Goal: Task Accomplishment & Management: Manage account settings

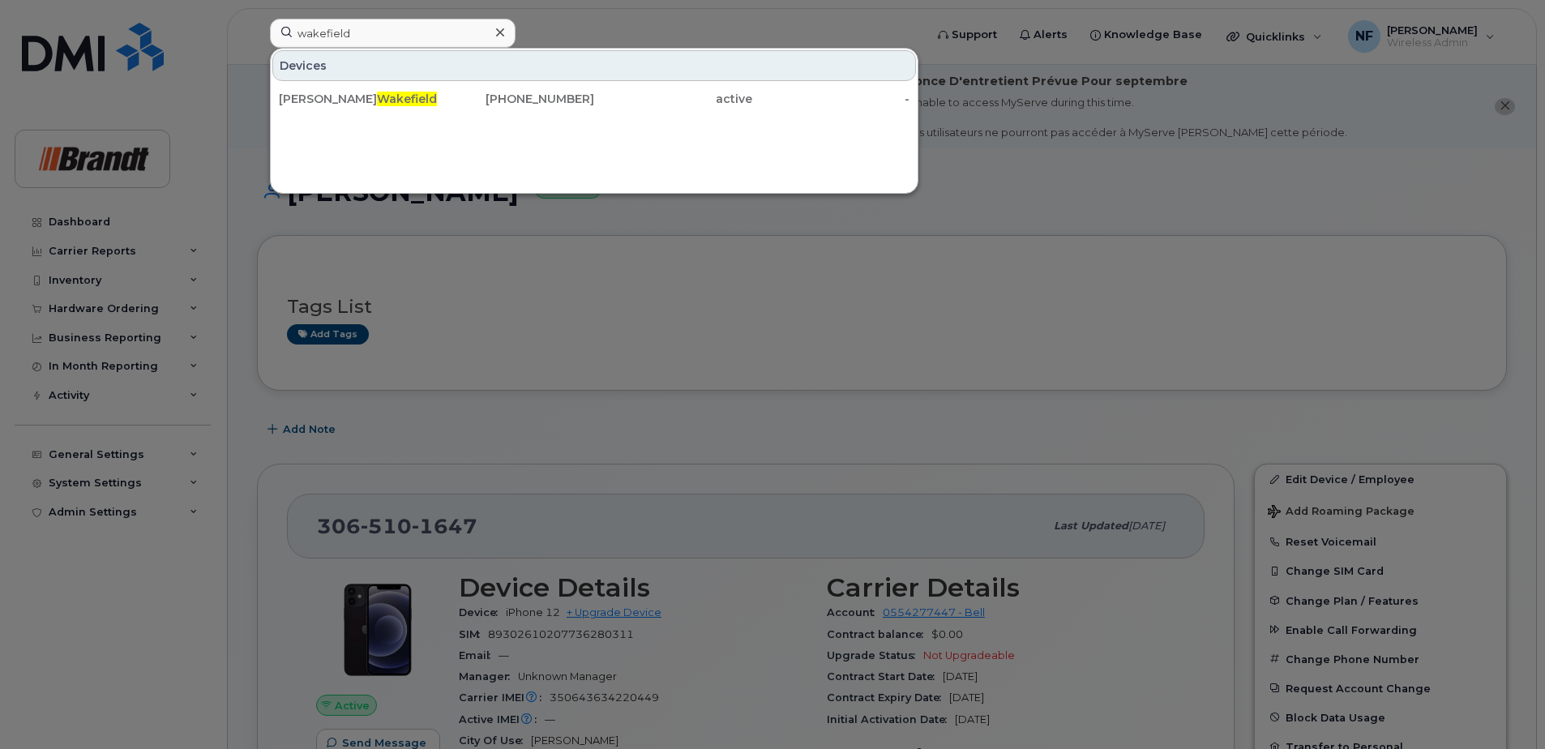
click at [499, 27] on icon at bounding box center [500, 32] width 8 height 13
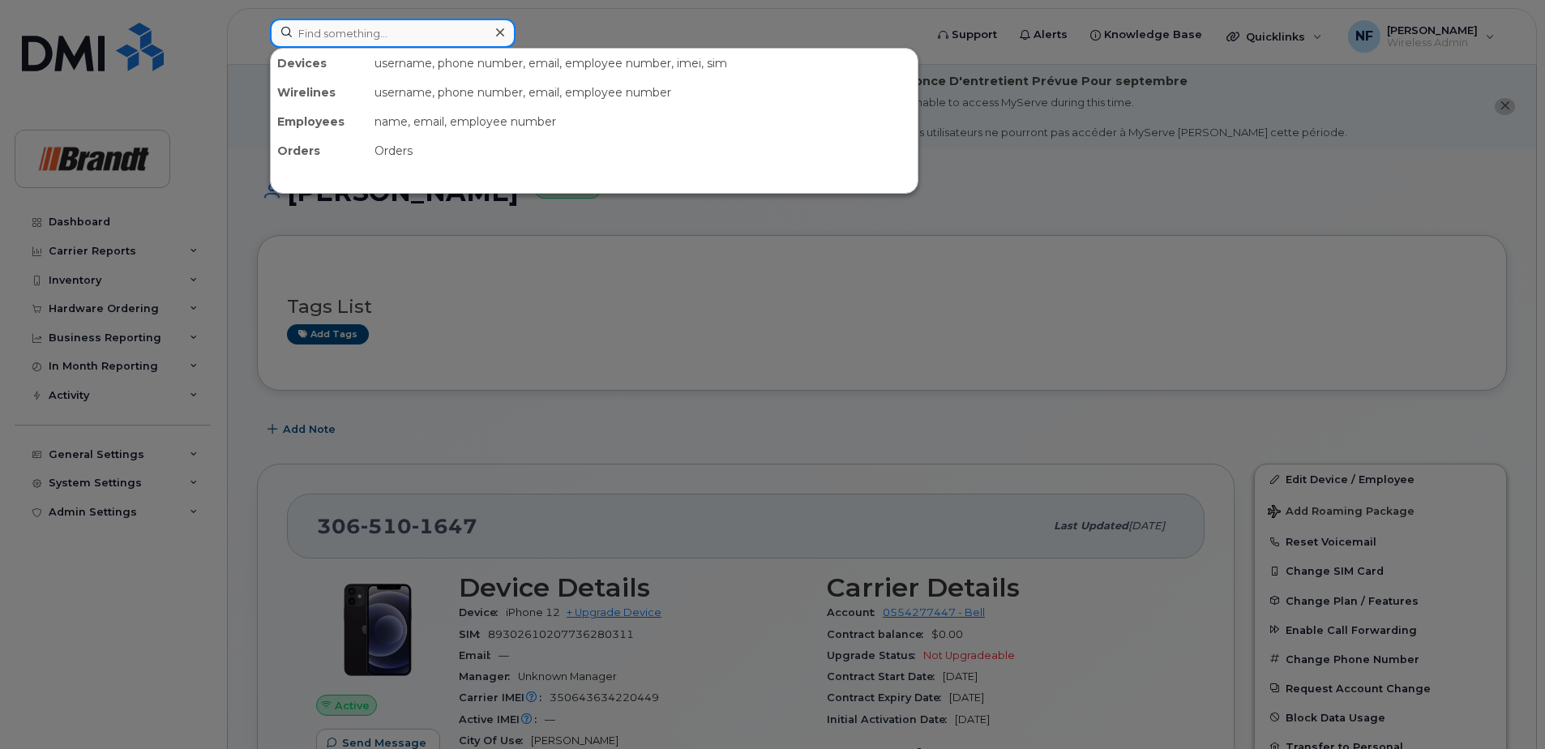
click at [469, 32] on input at bounding box center [393, 33] width 246 height 29
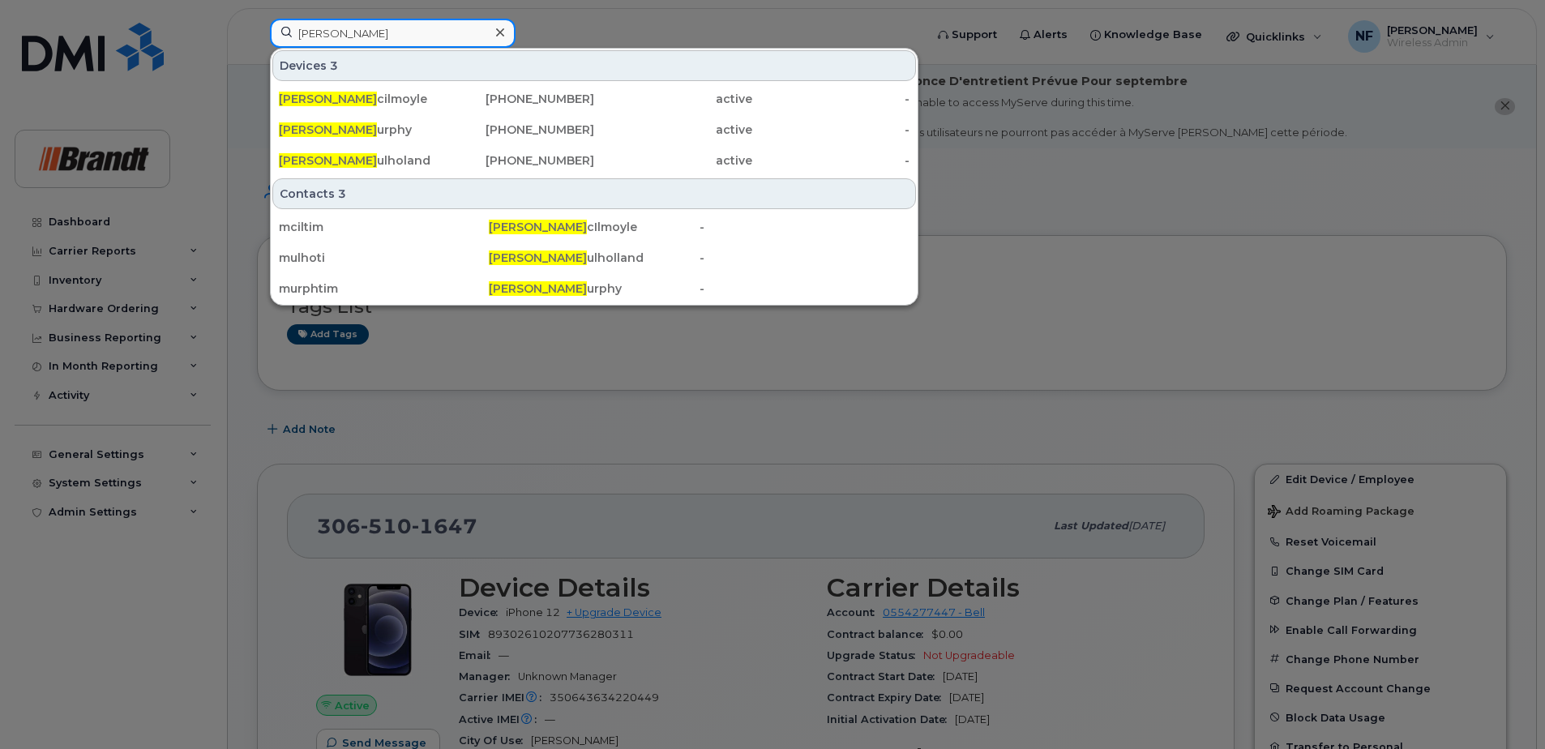
type input "timothy m"
click at [437, 108] on div "Timothy M cilmoyle" at bounding box center [516, 98] width 158 height 29
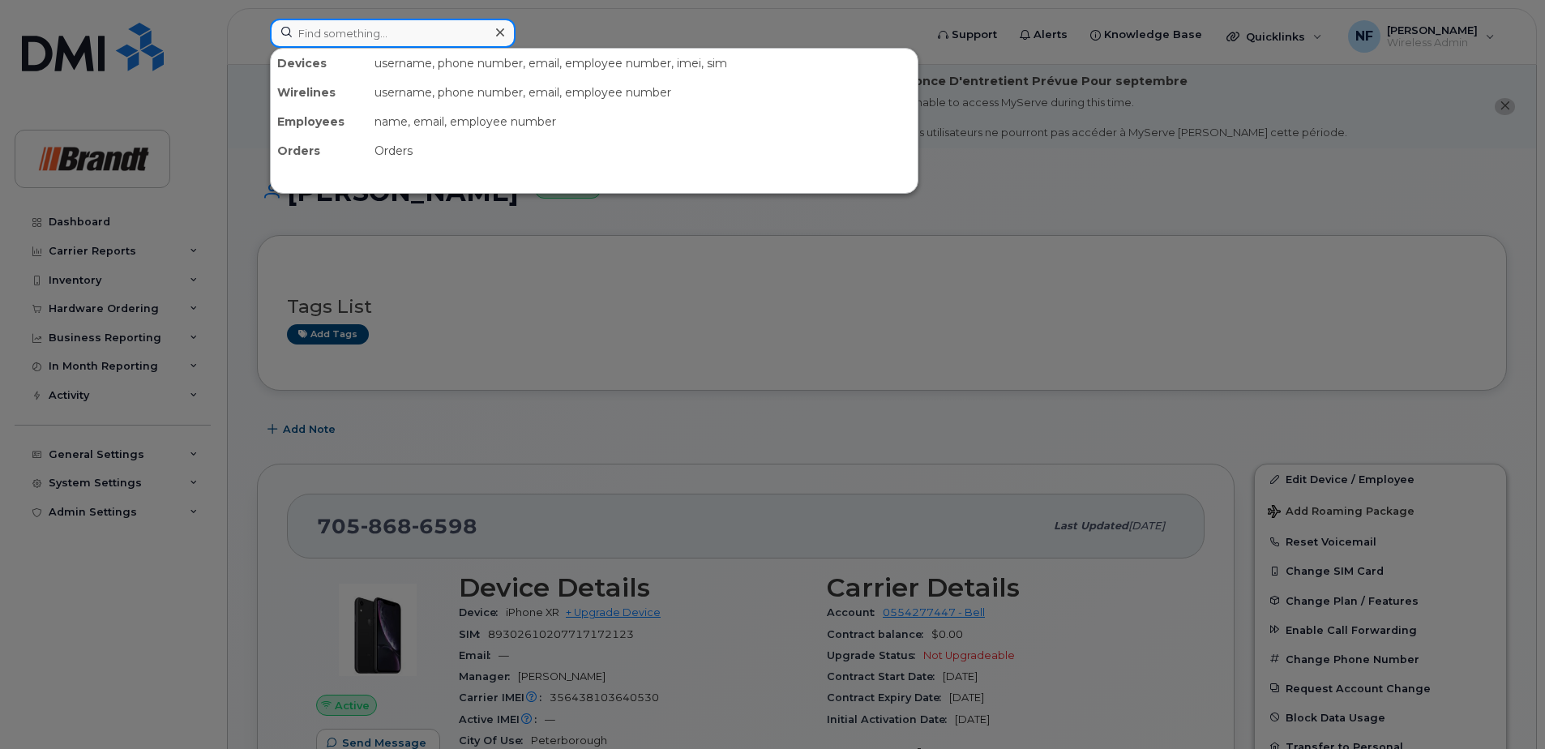
click at [425, 34] on input at bounding box center [393, 33] width 246 height 29
click at [499, 36] on icon at bounding box center [500, 32] width 8 height 13
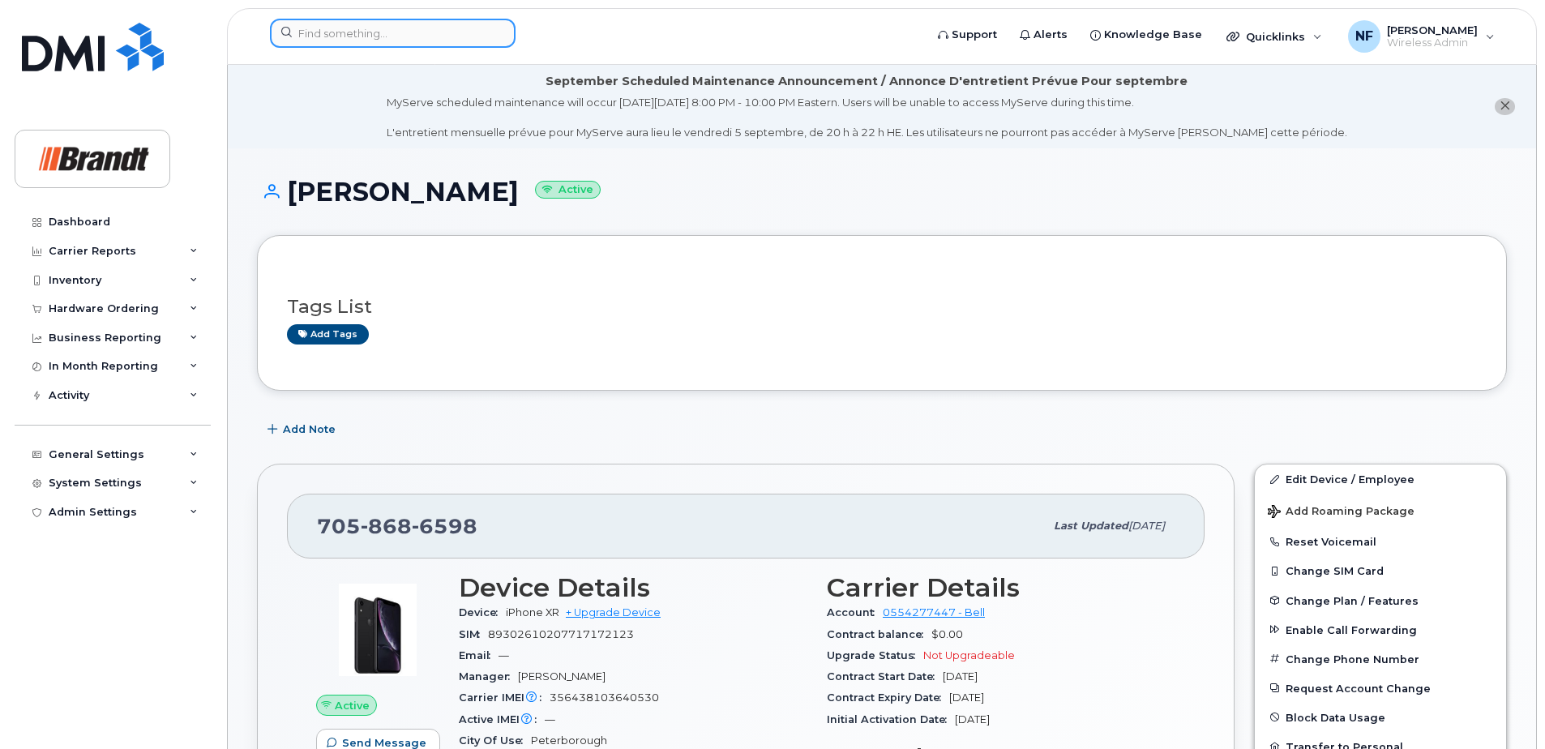
click at [469, 33] on input at bounding box center [393, 33] width 246 height 29
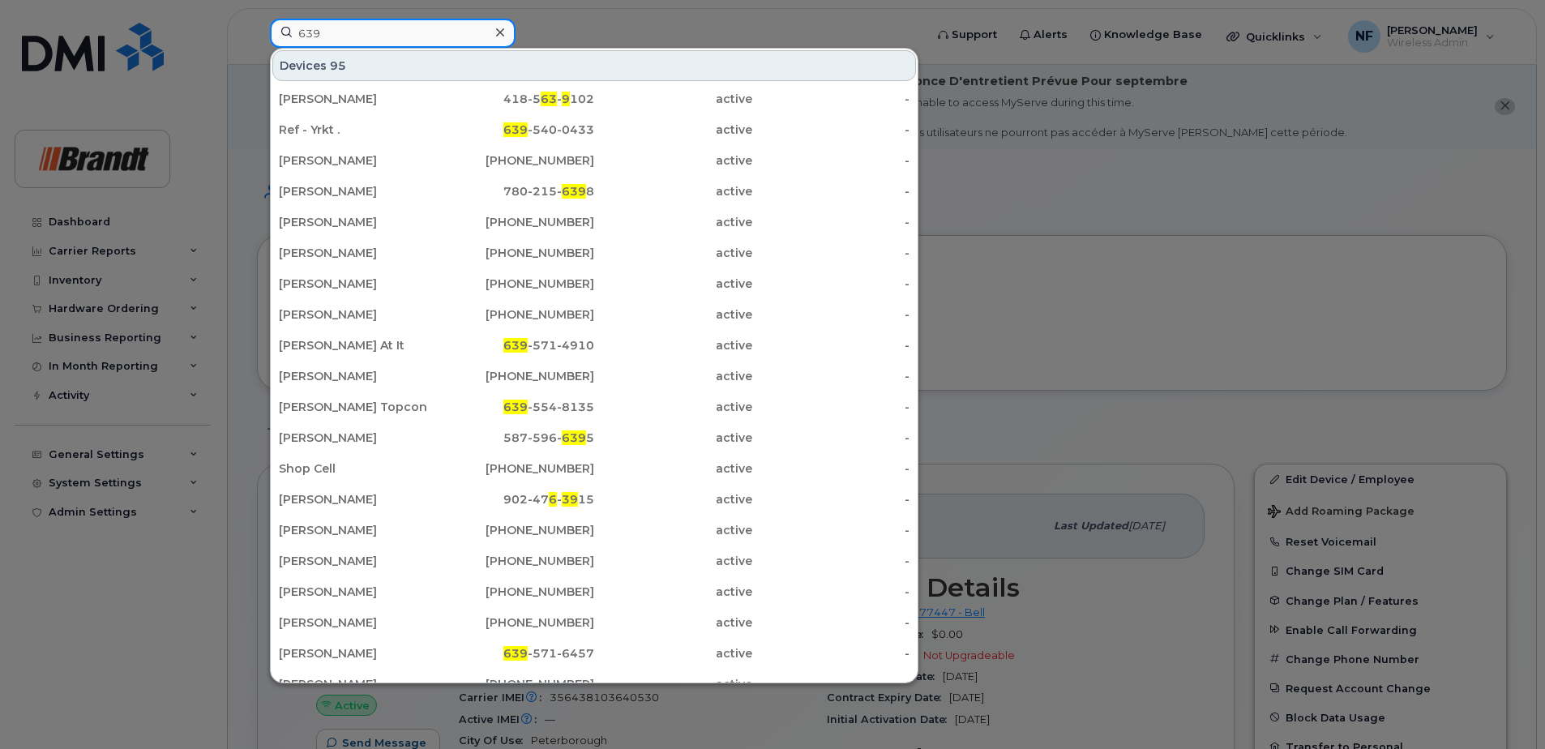
type input "639"
drag, startPoint x: 412, startPoint y: 344, endPoint x: 445, endPoint y: 309, distance: 48.2
click at [412, 344] on div "Jennelle Sanders At It" at bounding box center [358, 345] width 158 height 16
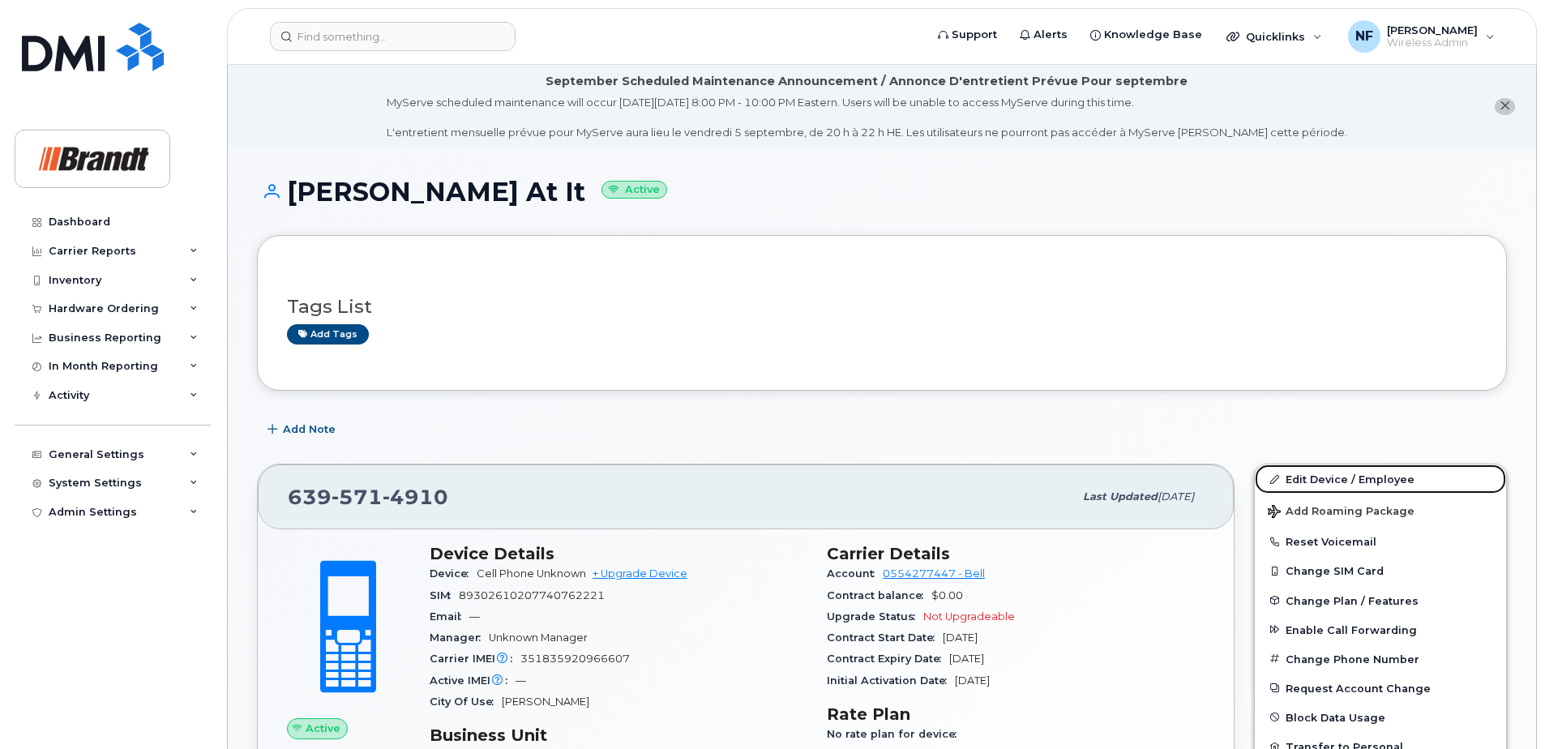
drag, startPoint x: 1326, startPoint y: 476, endPoint x: 1279, endPoint y: 454, distance: 51.9
click at [1326, 476] on link "Edit Device / Employee" at bounding box center [1380, 479] width 251 height 29
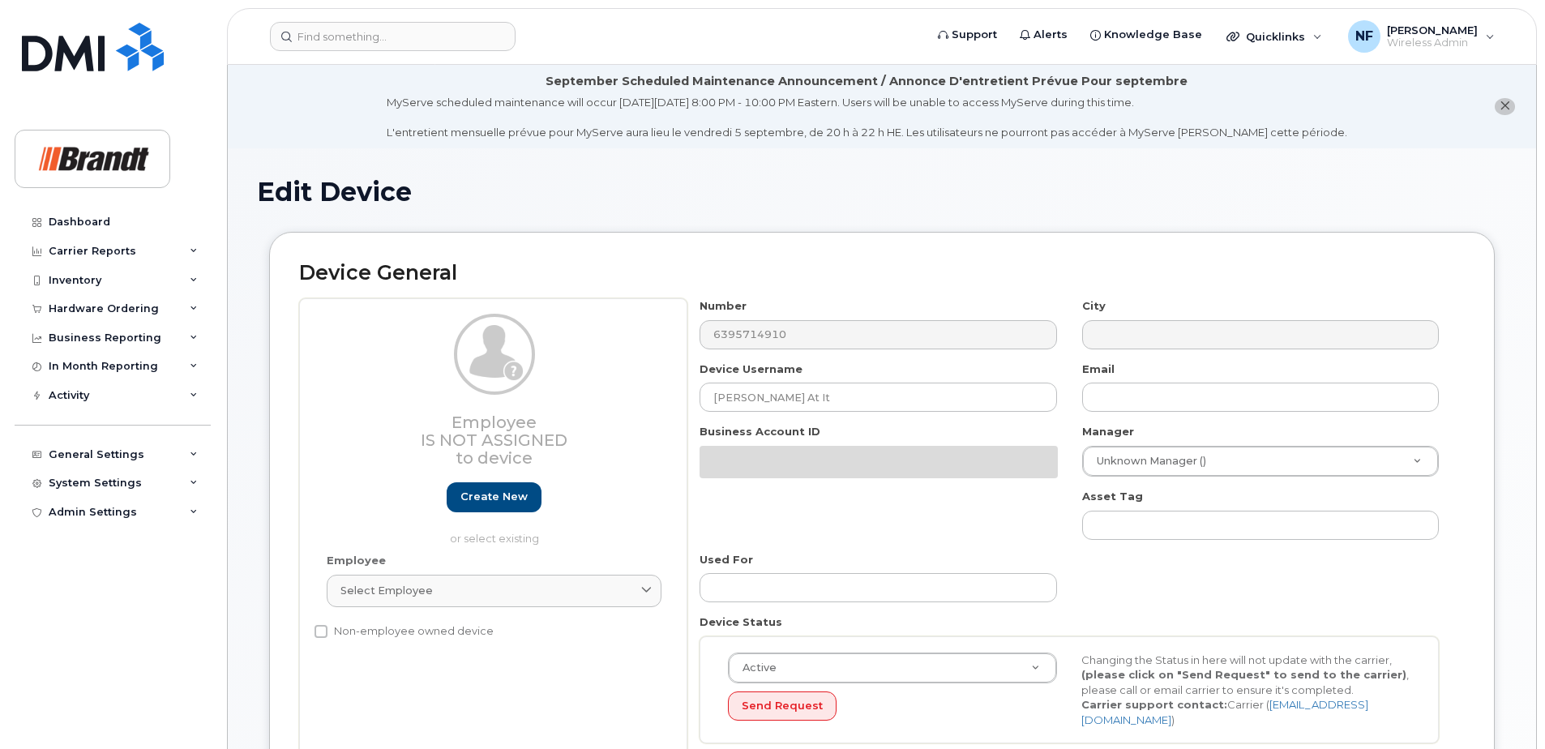
select select "33722384"
select select "34499151"
select select "35132258"
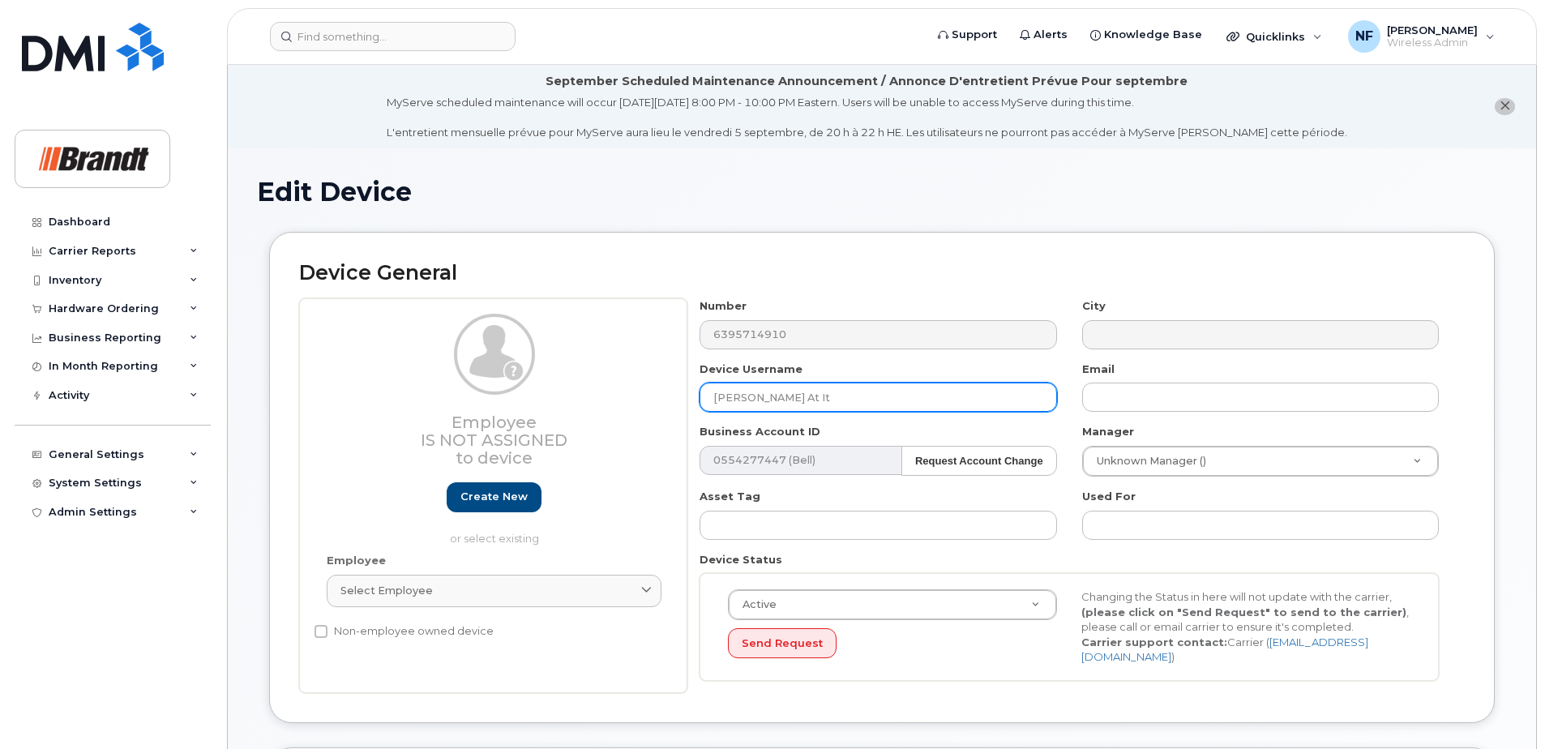
drag, startPoint x: 840, startPoint y: 401, endPoint x: 733, endPoint y: 401, distance: 107.0
click at [733, 401] on input "Jennelle Sanders At It" at bounding box center [878, 397] width 357 height 29
type input "J"
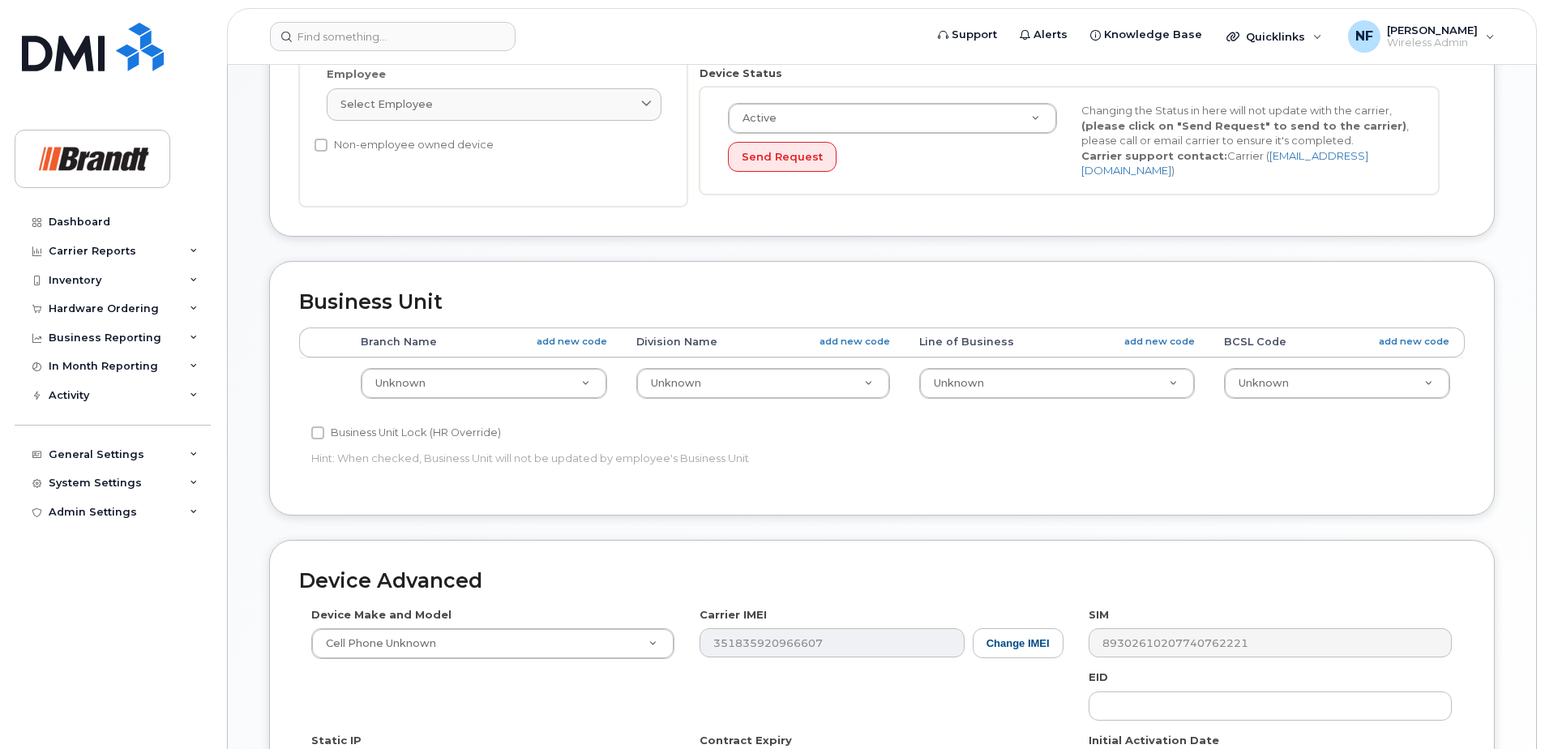
scroll to position [755, 0]
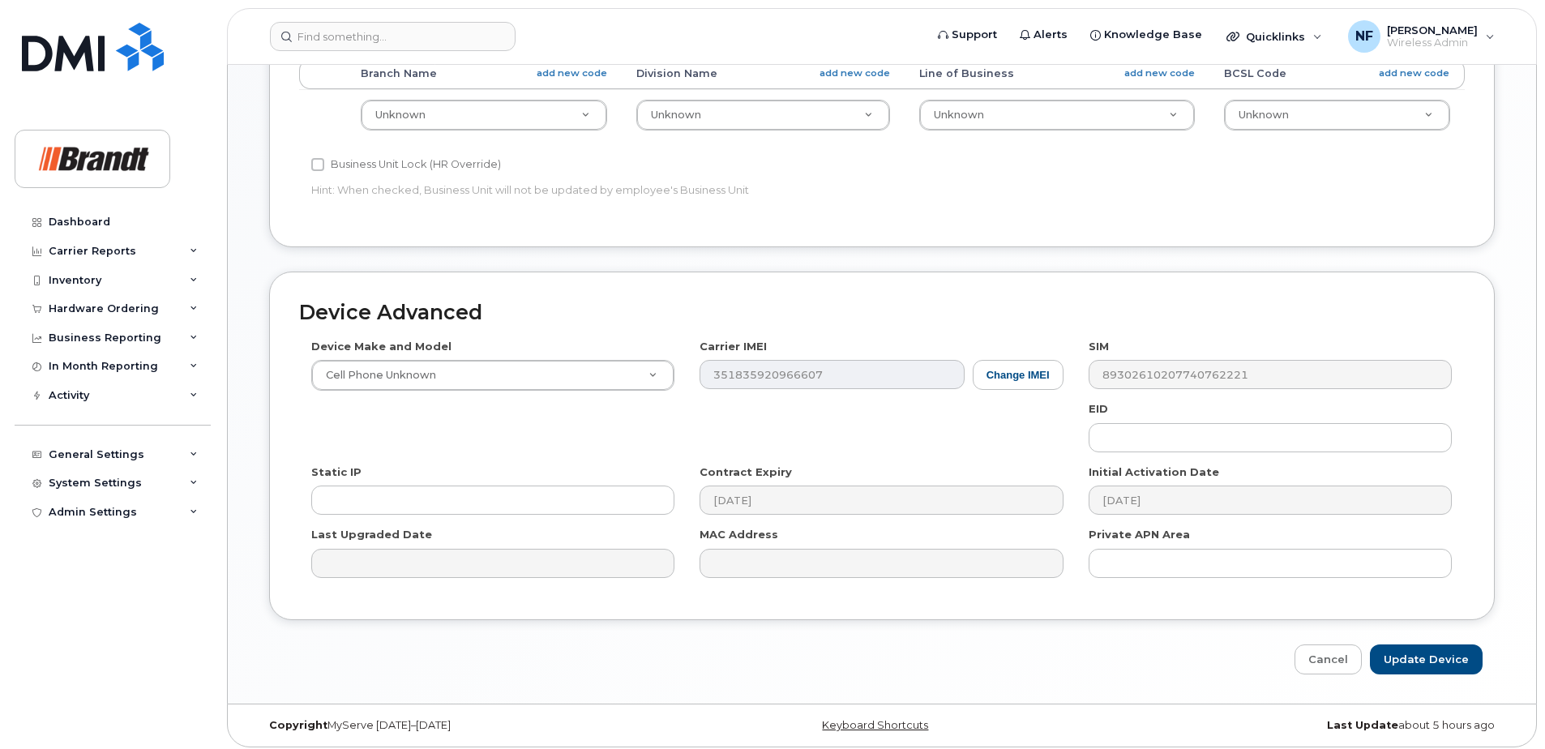
type input "David Kessel"
click at [1444, 666] on input "Update Device" at bounding box center [1426, 660] width 113 height 30
type input "Saving..."
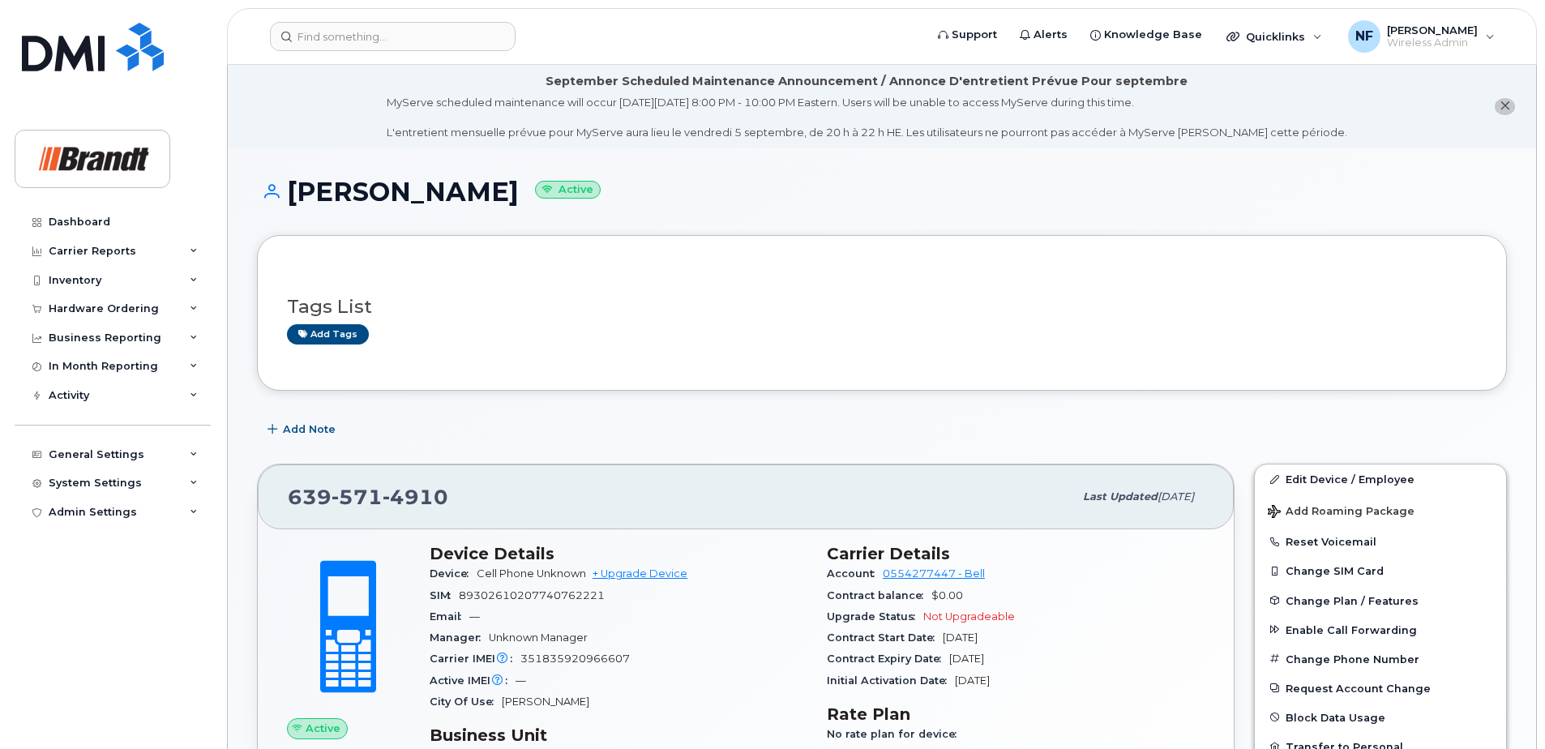
scroll to position [162, 0]
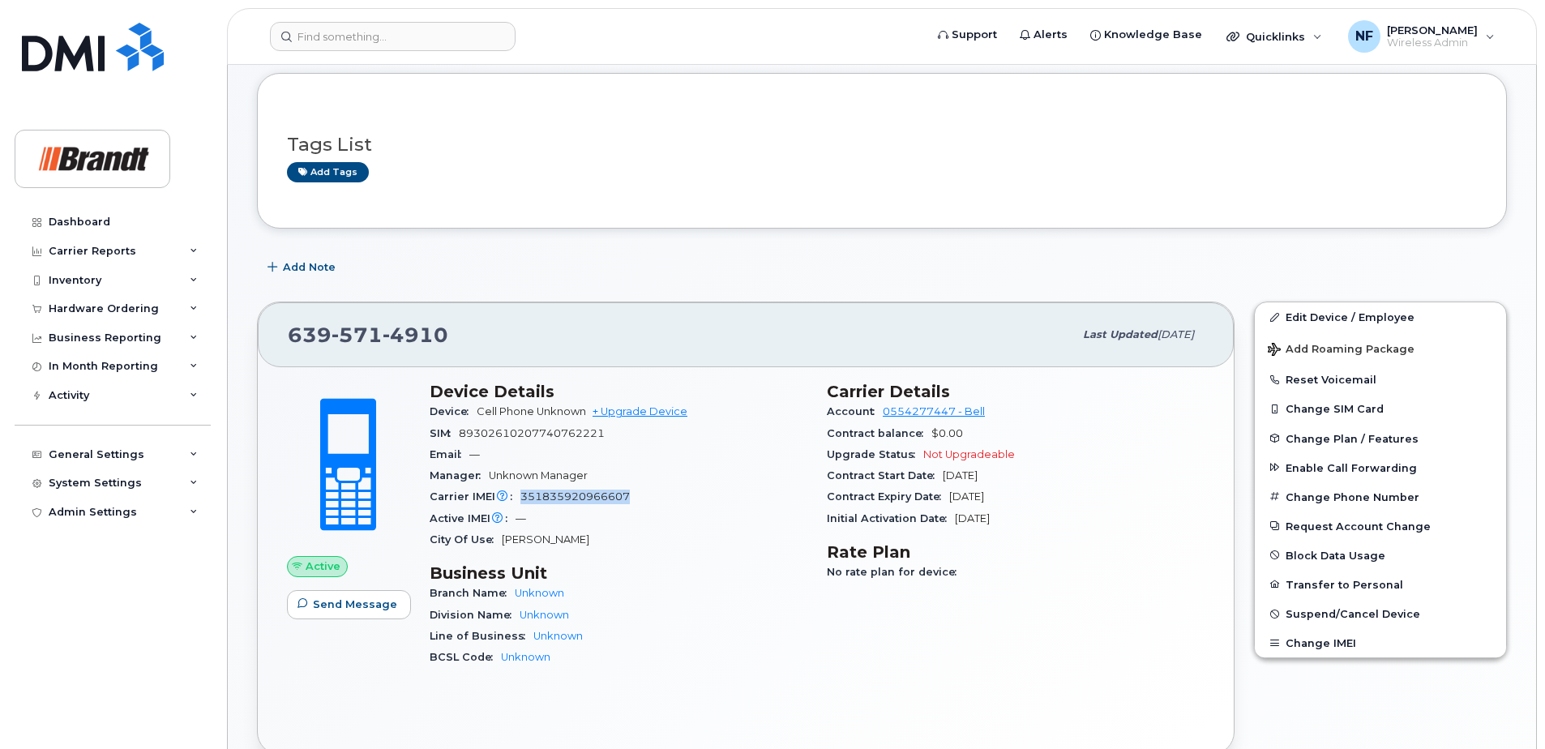
drag, startPoint x: 631, startPoint y: 499, endPoint x: 503, endPoint y: 504, distance: 128.2
click at [503, 504] on div "Carrier IMEI Carrier IMEI is reported during the last billing cycle or change o…" at bounding box center [619, 496] width 378 height 21
drag, startPoint x: 503, startPoint y: 504, endPoint x: 595, endPoint y: 541, distance: 99.4
click at [595, 541] on div "City Of Use [PERSON_NAME]" at bounding box center [619, 539] width 378 height 21
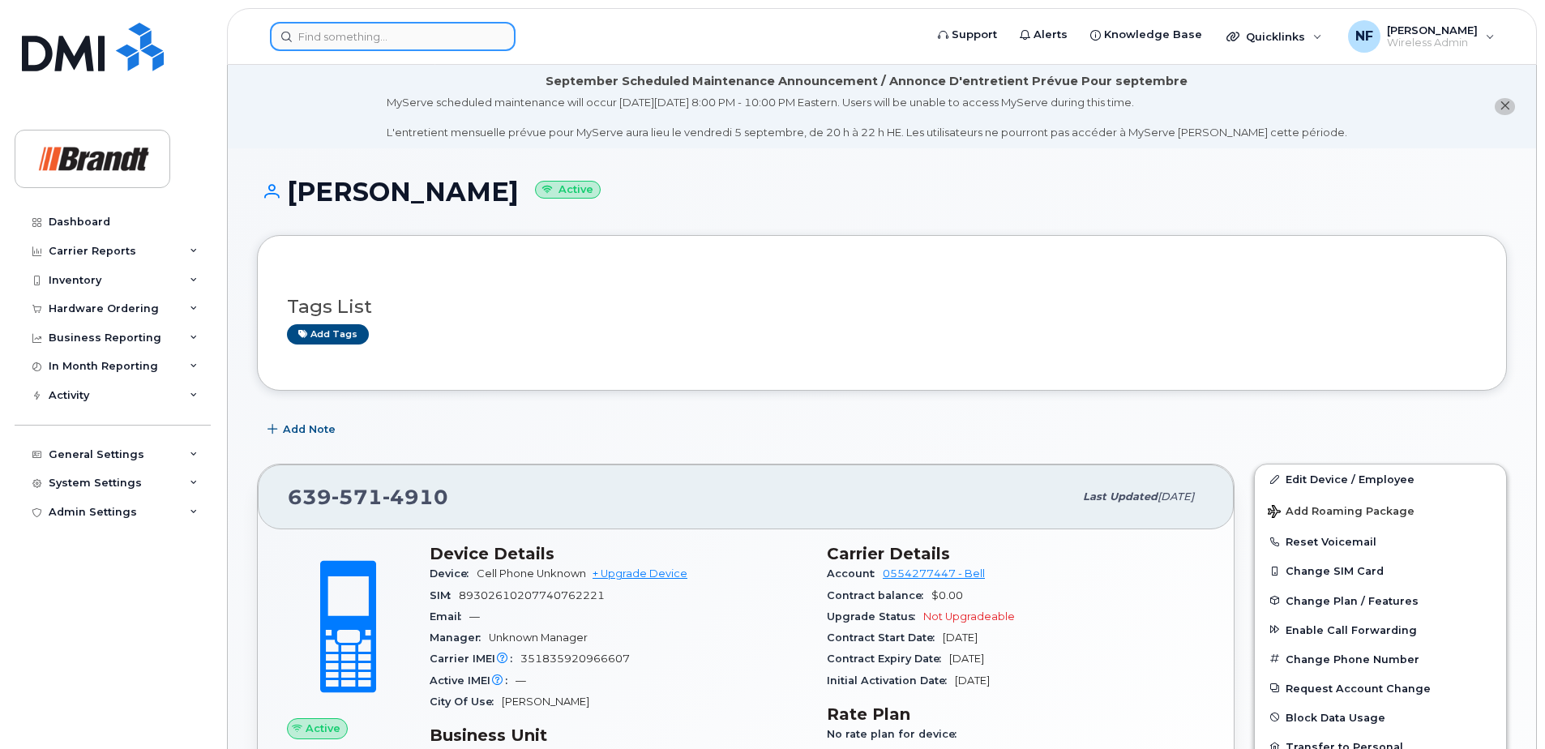
click at [396, 39] on input at bounding box center [393, 36] width 246 height 29
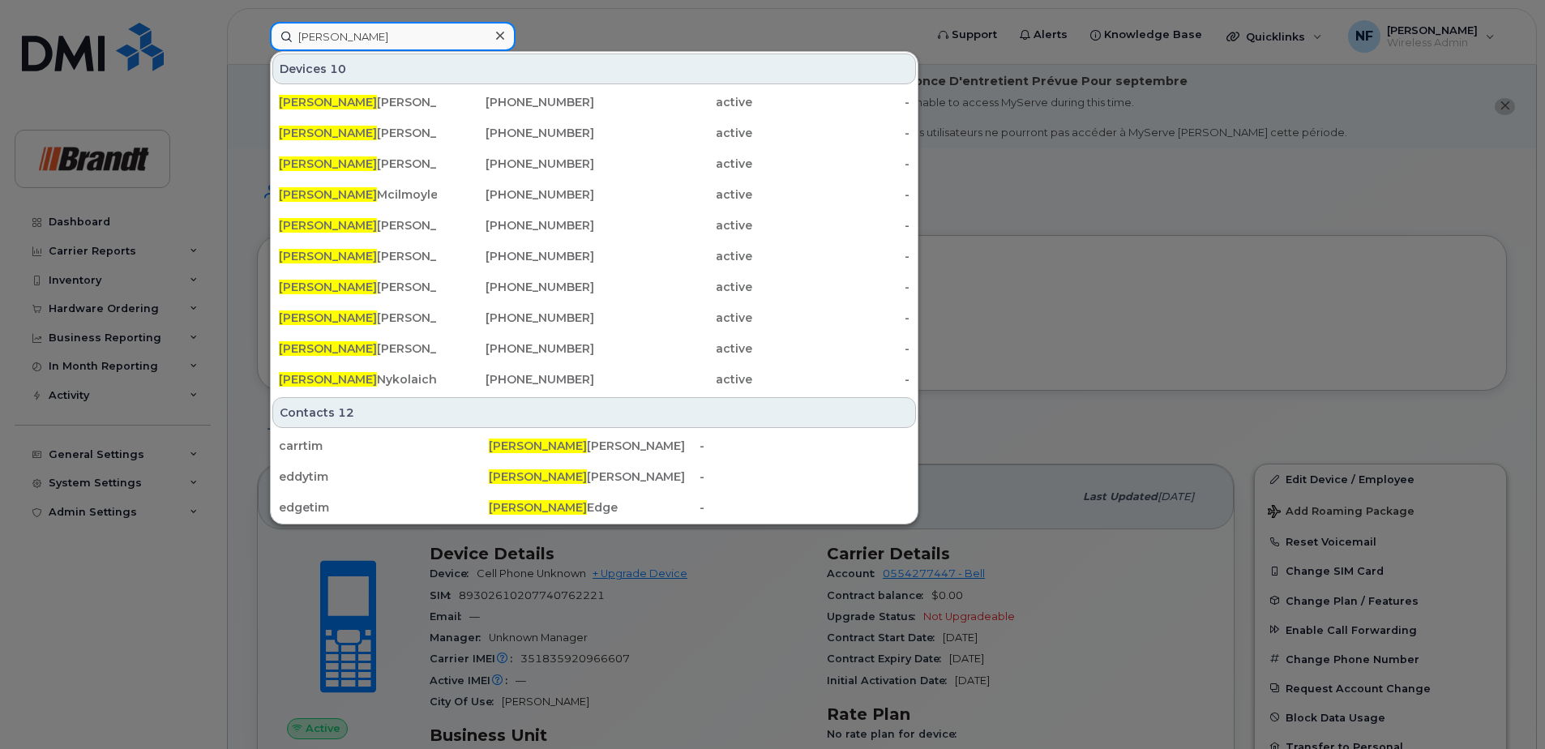
type input "[PERSON_NAME]"
click at [396, 201] on div "Timothy Mcilmoyle" at bounding box center [358, 194] width 158 height 16
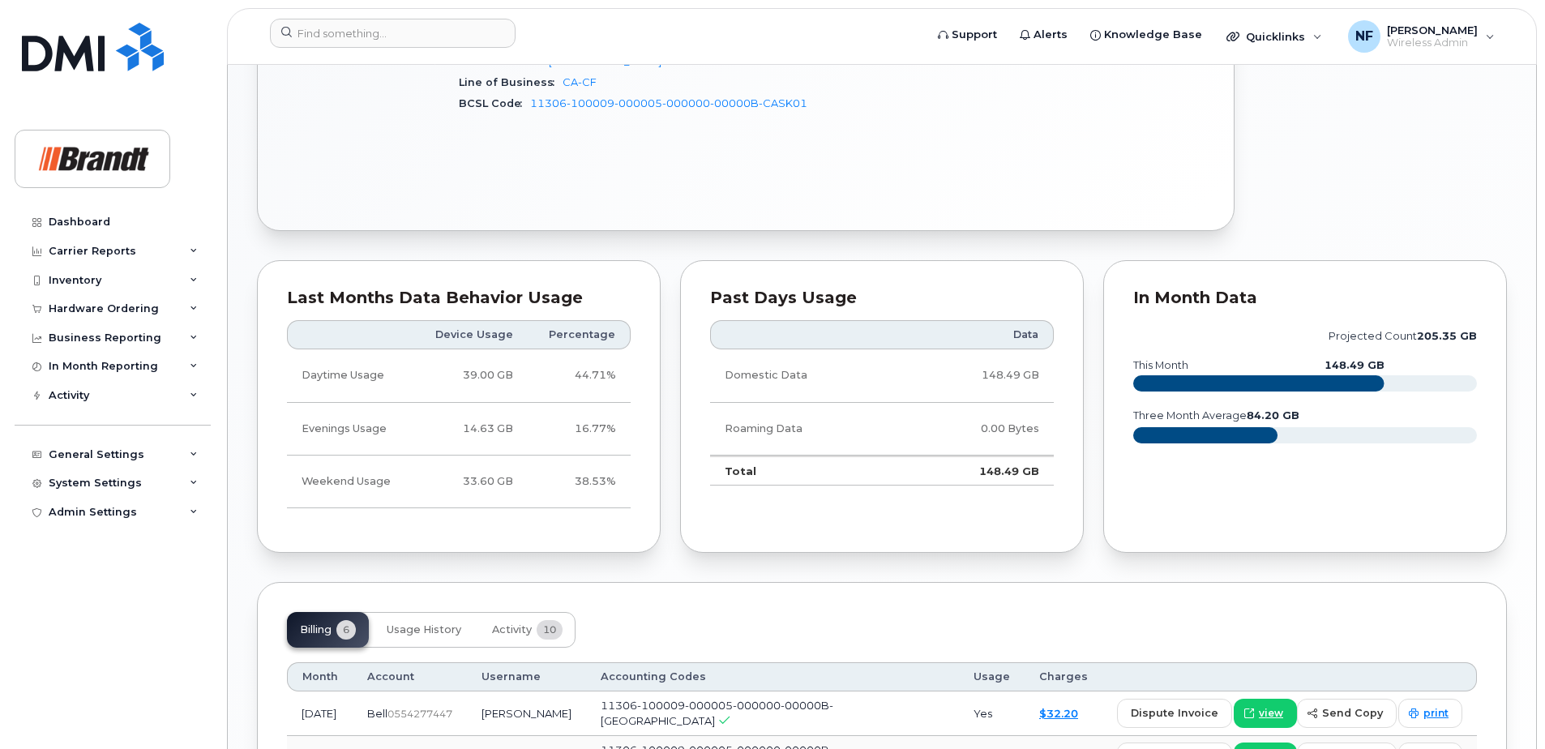
scroll to position [1216, 0]
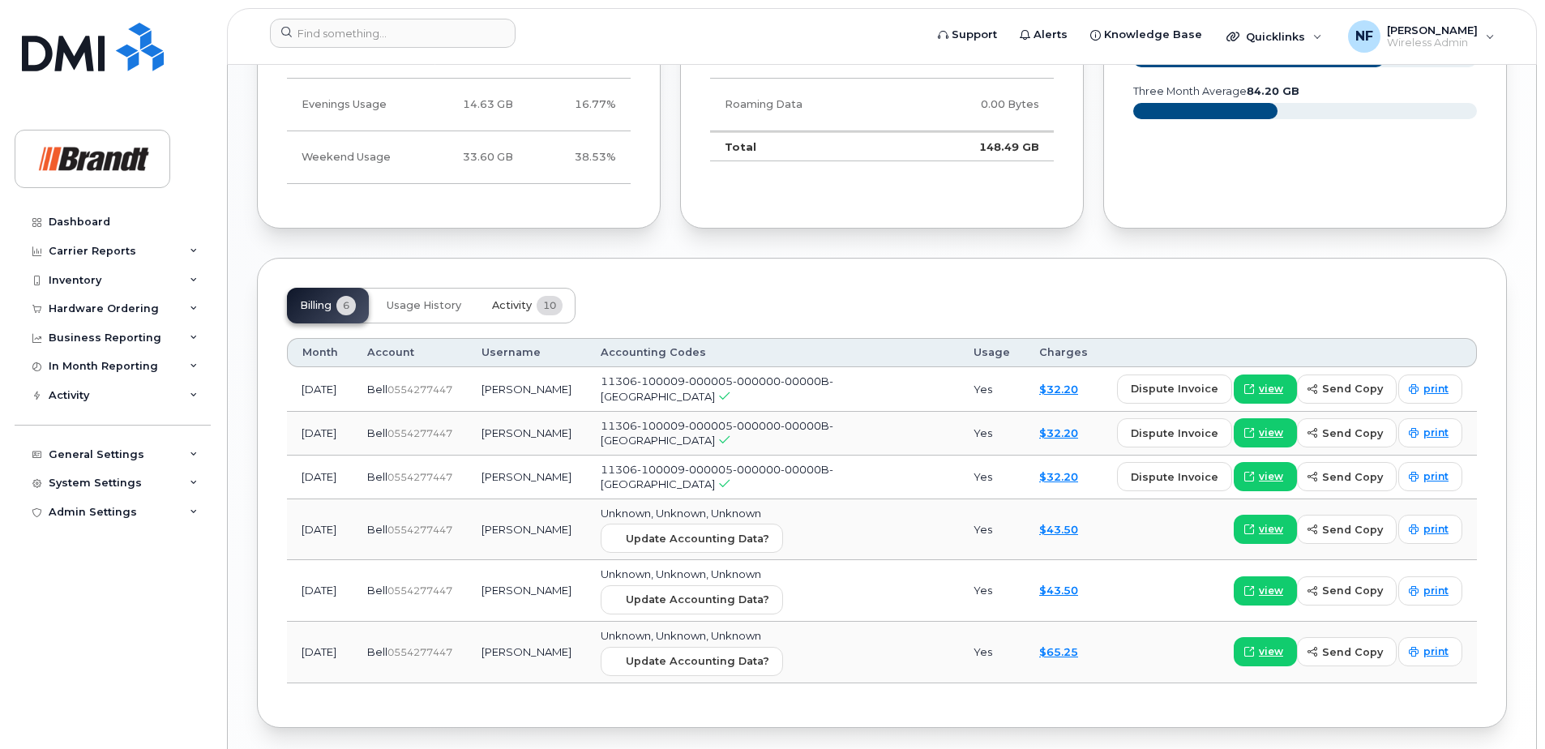
click at [541, 301] on span "10" at bounding box center [550, 305] width 26 height 19
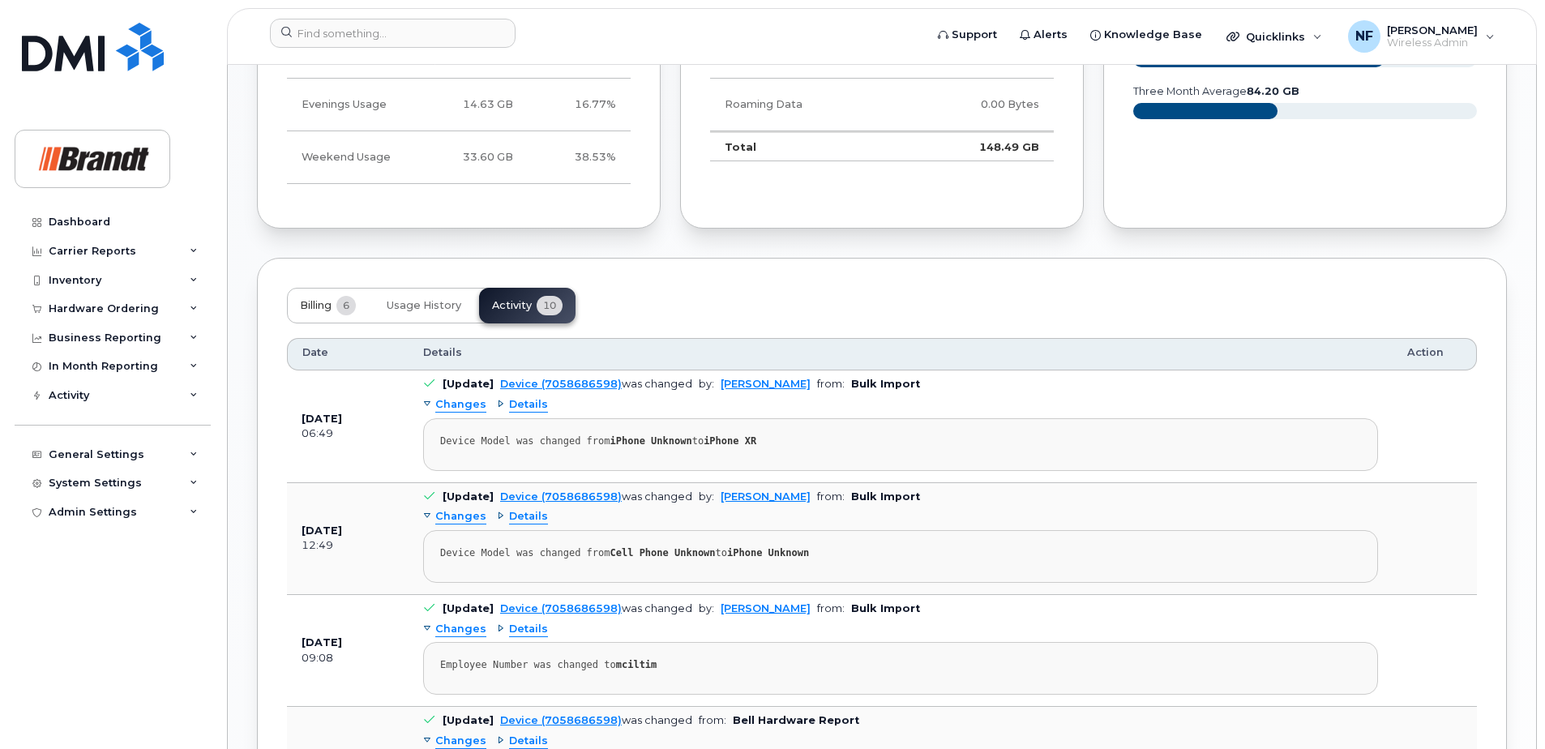
click at [338, 302] on button "Billing 6" at bounding box center [328, 306] width 82 height 36
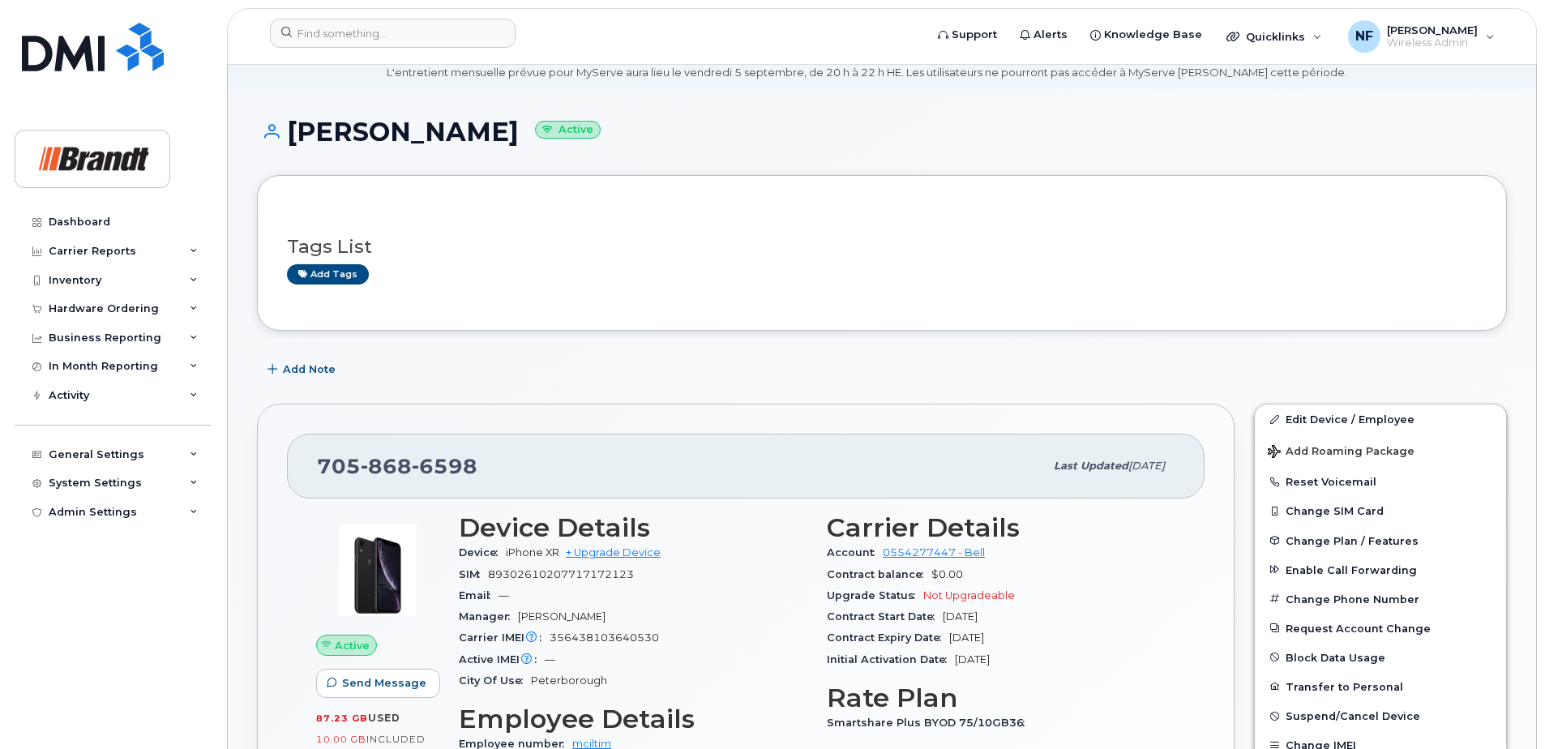
scroll to position [0, 0]
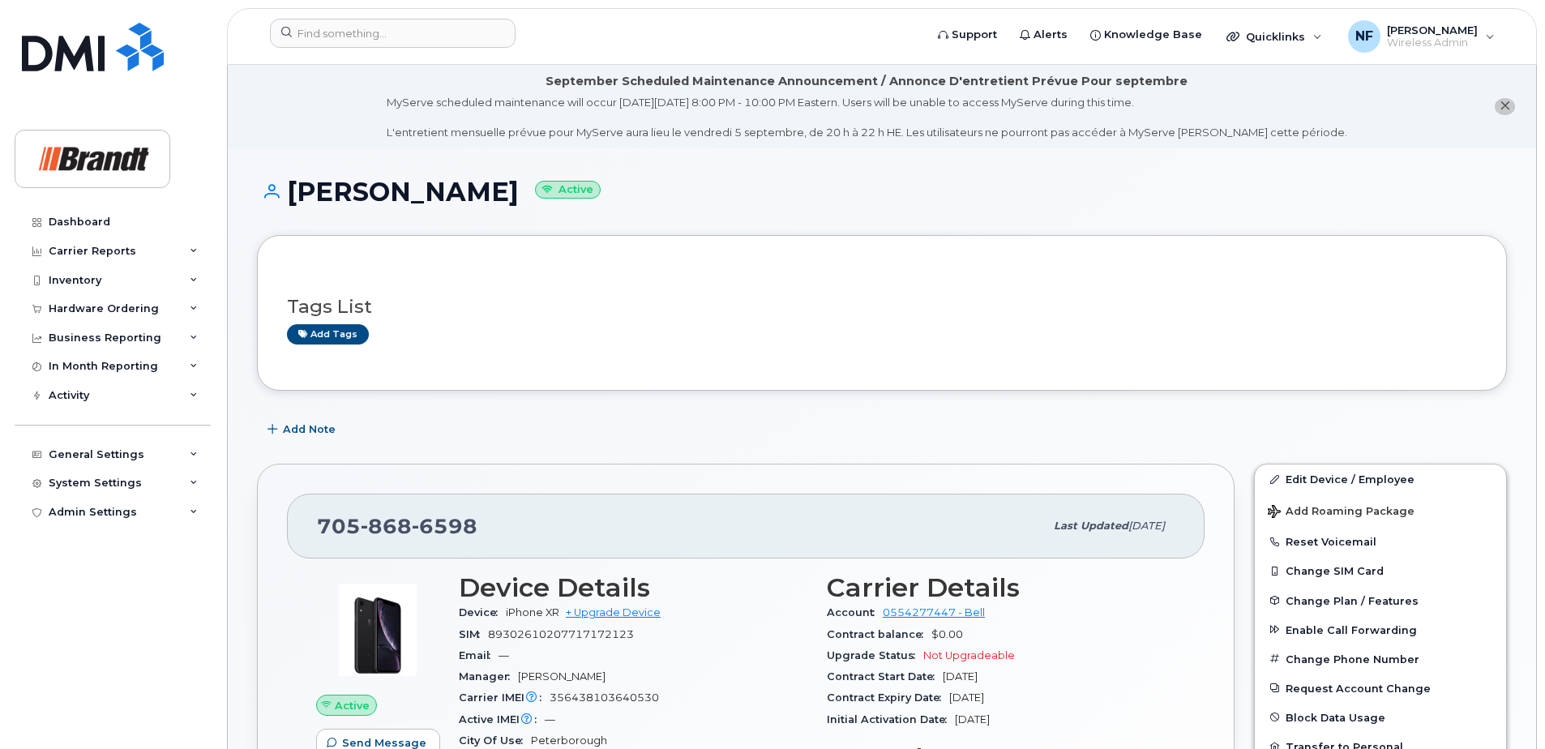
click at [428, 518] on span "6598" at bounding box center [445, 526] width 66 height 24
click at [423, 45] on input at bounding box center [393, 33] width 246 height 29
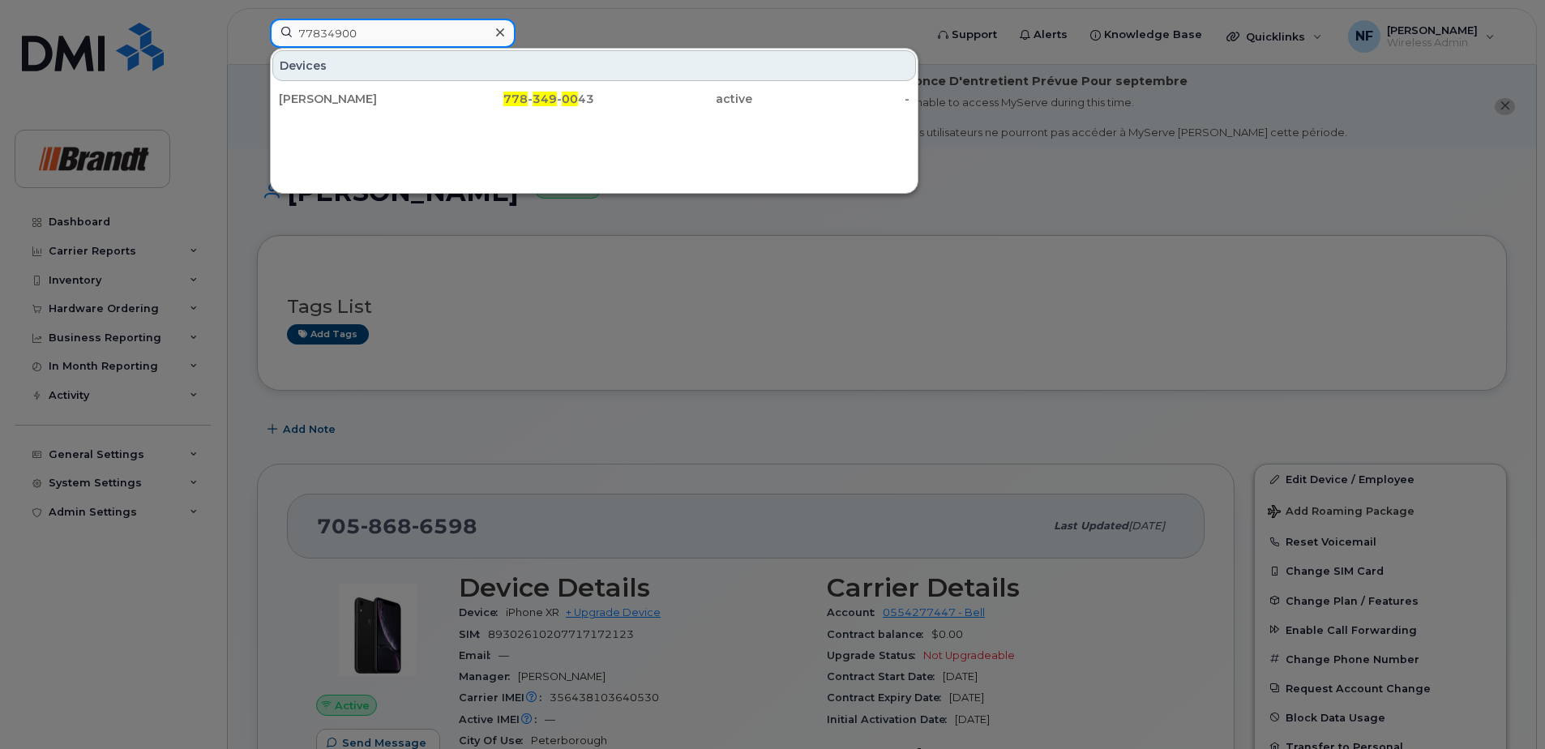
type input "77834900"
click at [502, 31] on icon at bounding box center [500, 32] width 8 height 8
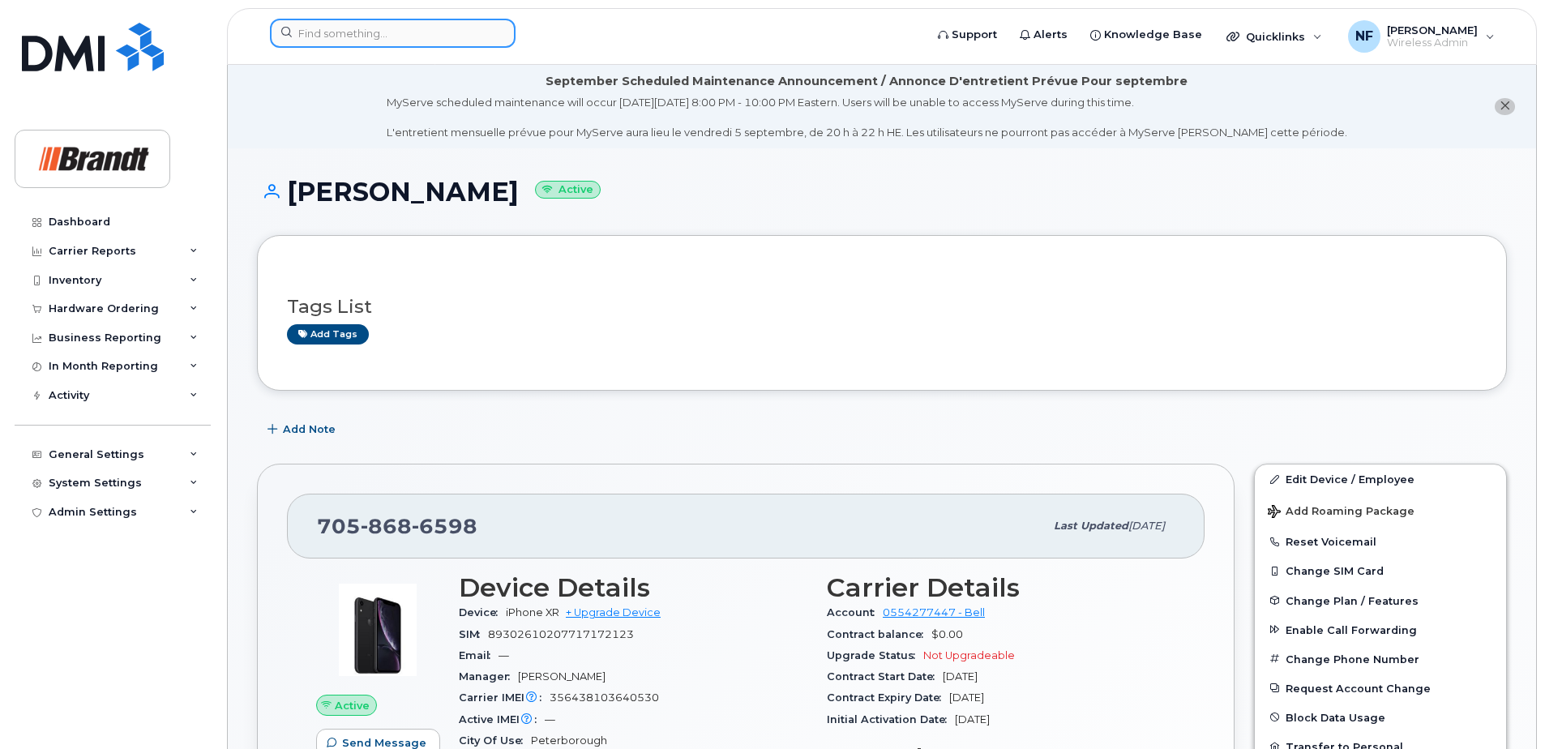
click at [381, 41] on input at bounding box center [393, 33] width 246 height 29
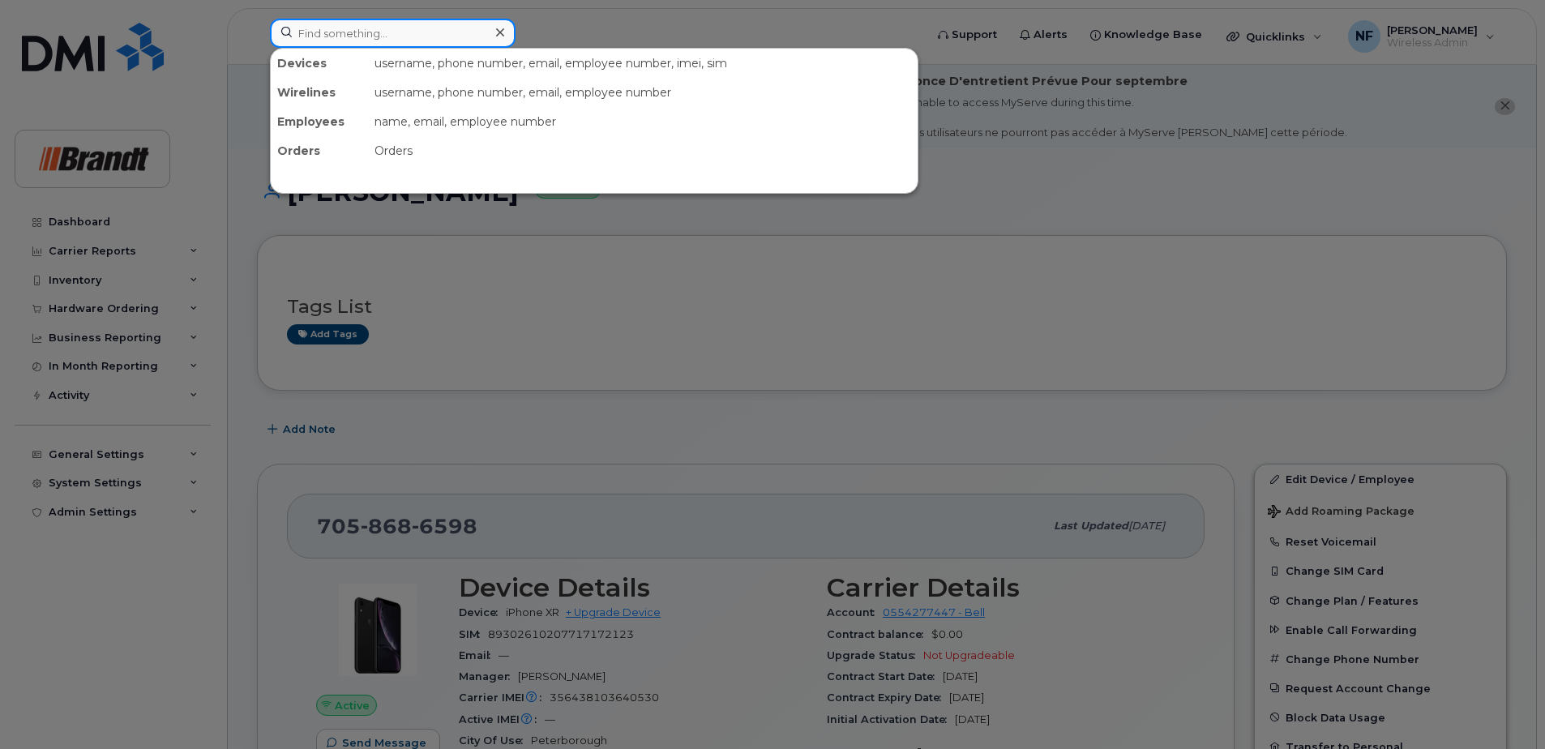
paste input "contact: 306-921-0443"
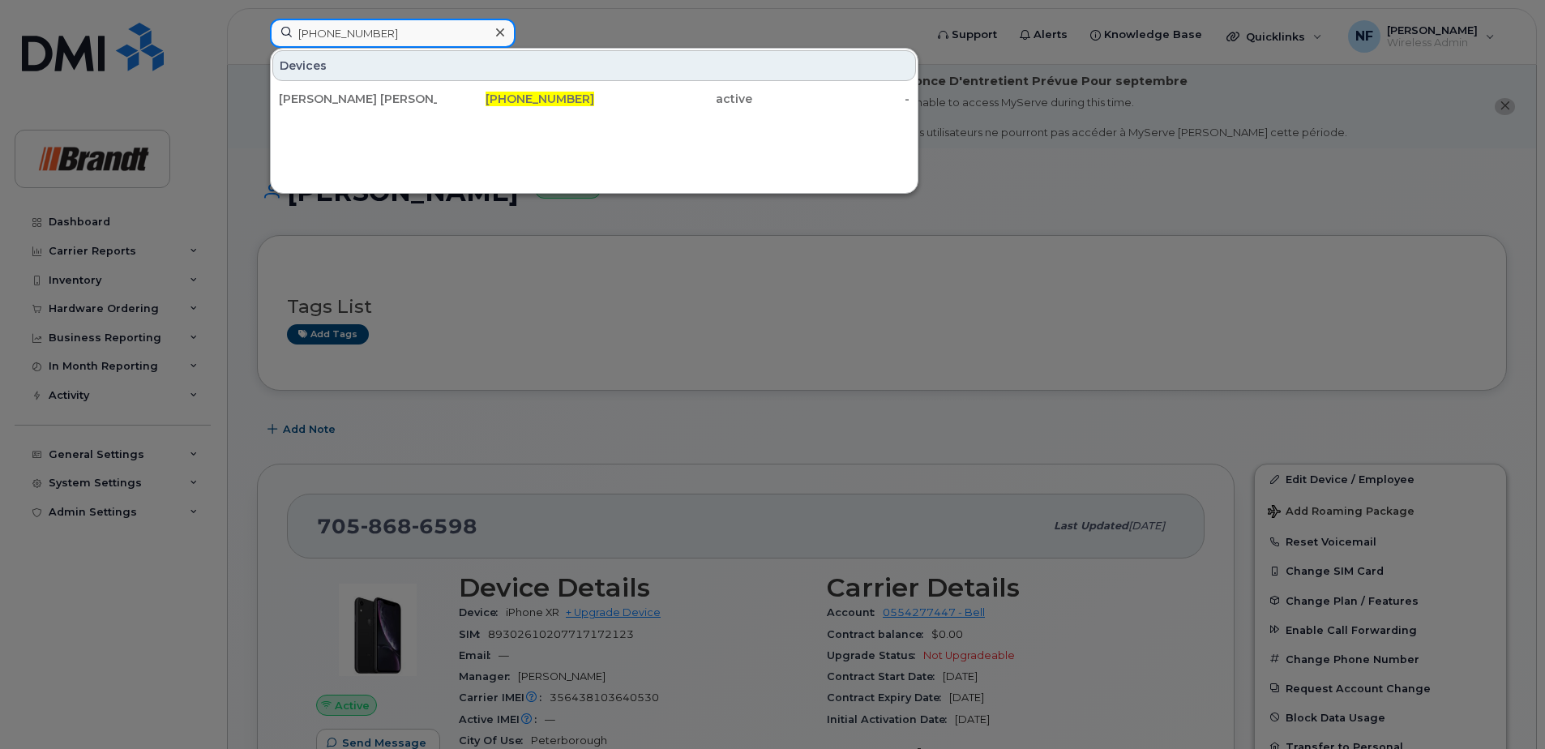
type input "306-921-0443"
click at [473, 101] on div "306-921-0443" at bounding box center [516, 99] width 158 height 16
